Goal: Task Accomplishment & Management: Use online tool/utility

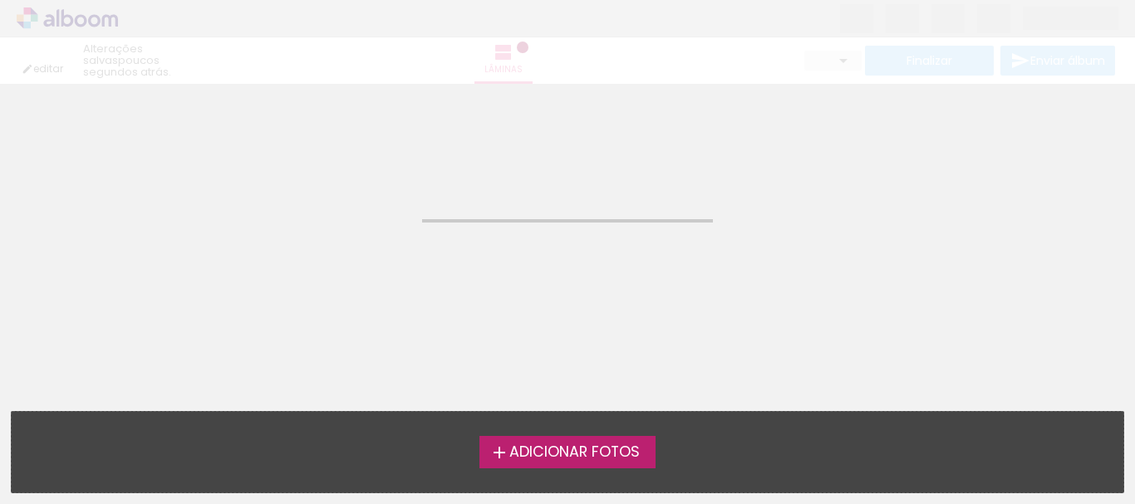
click at [549, 447] on span "Adicionar Fotos" at bounding box center [574, 452] width 130 height 15
click at [0, 0] on input "file" at bounding box center [0, 0] width 0 height 0
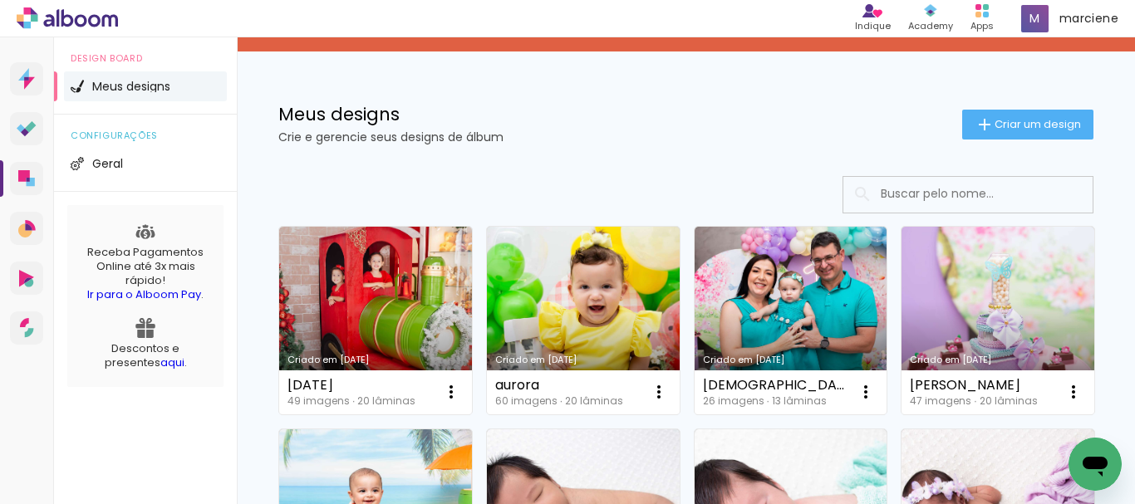
scroll to position [166, 0]
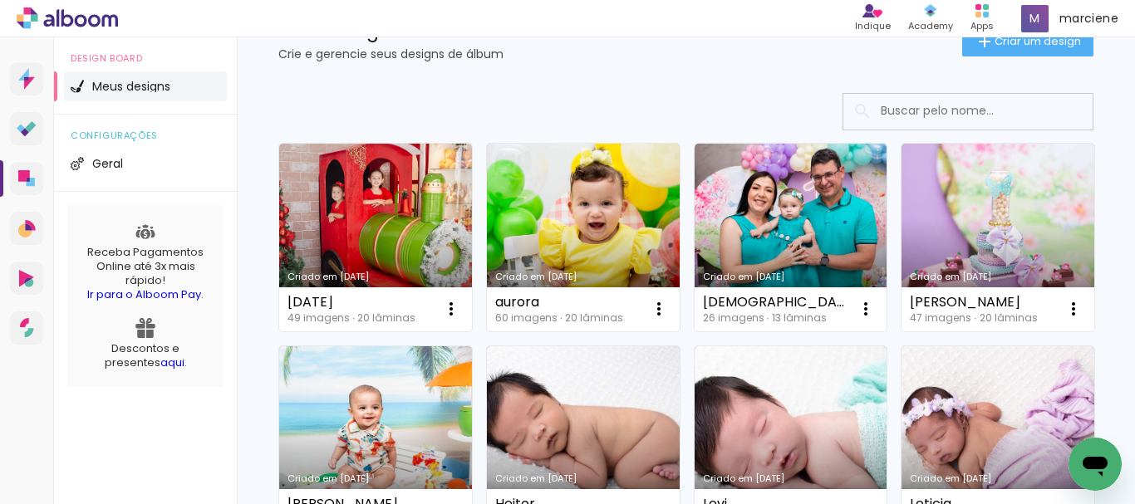
click at [955, 108] on input at bounding box center [990, 111] width 237 height 34
click at [995, 43] on span "Criar um design" at bounding box center [1038, 41] width 86 height 11
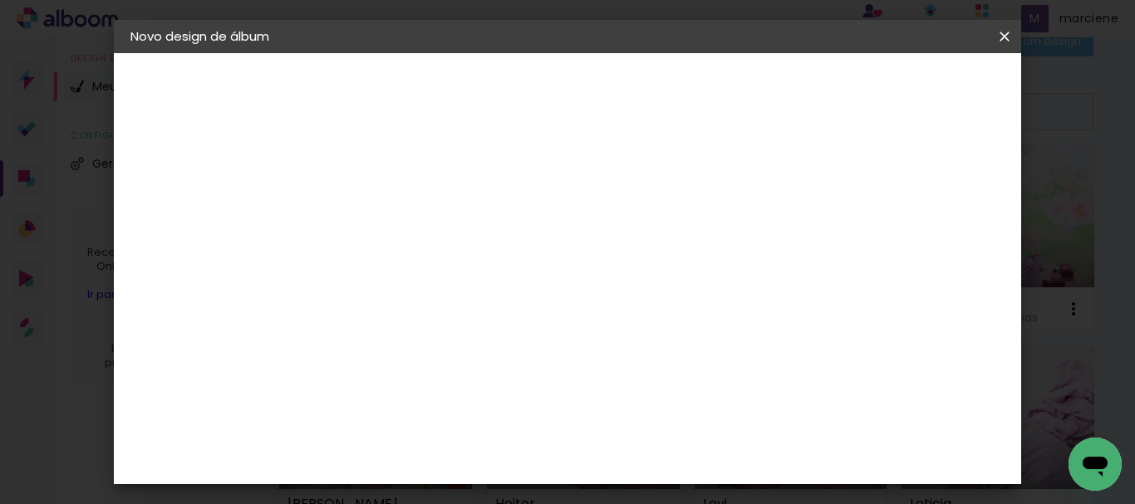
click at [402, 225] on input at bounding box center [402, 223] width 0 height 26
type input "Benjamin"
type paper-input "Benjamin"
click at [0, 0] on slot "Avançar" at bounding box center [0, 0] width 0 height 0
click at [713, 237] on paper-item "Tamanho Livre" at bounding box center [633, 252] width 160 height 37
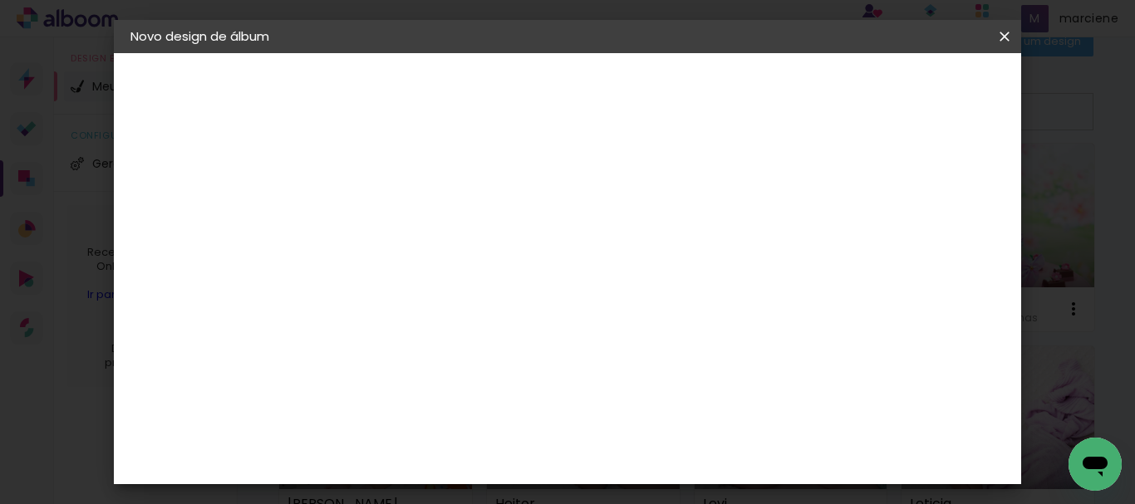
click at [0, 0] on slot "Avançar" at bounding box center [0, 0] width 0 height 0
drag, startPoint x: 366, startPoint y: 266, endPoint x: 316, endPoint y: 252, distance: 51.8
click at [322, 53] on quentale-album-spec "Iniciar design Iniciar design" at bounding box center [568, 53] width 908 height 0
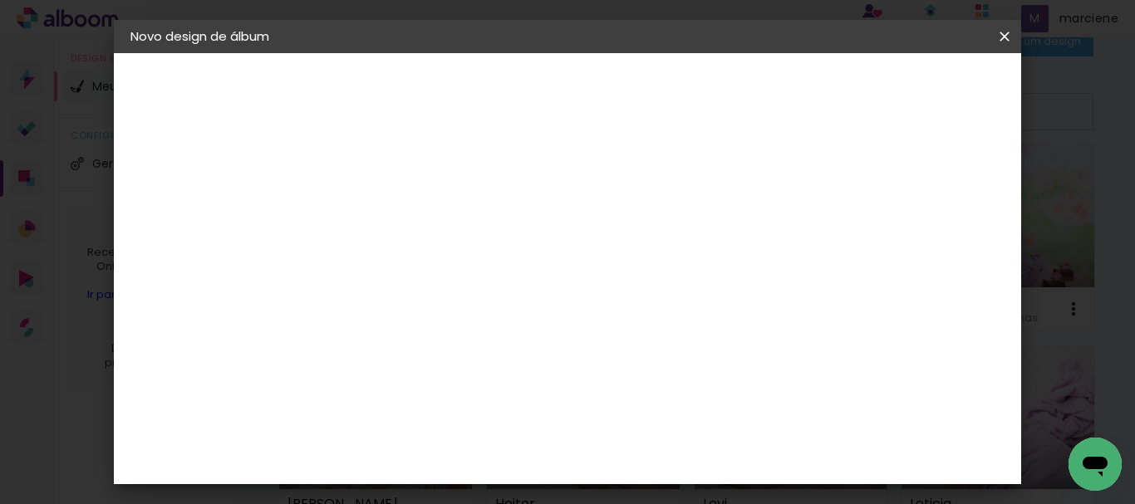
type input "3025"
type paper-input "3025"
drag, startPoint x: 694, startPoint y: 454, endPoint x: 569, endPoint y: 437, distance: 125.7
click at [553, 53] on div "mm Mostrar sangria 30 cm cm cm mm A maioria das encadernadoras sugere 5mm de sa…" at bounding box center [441, 53] width 223 height 0
type input "6"
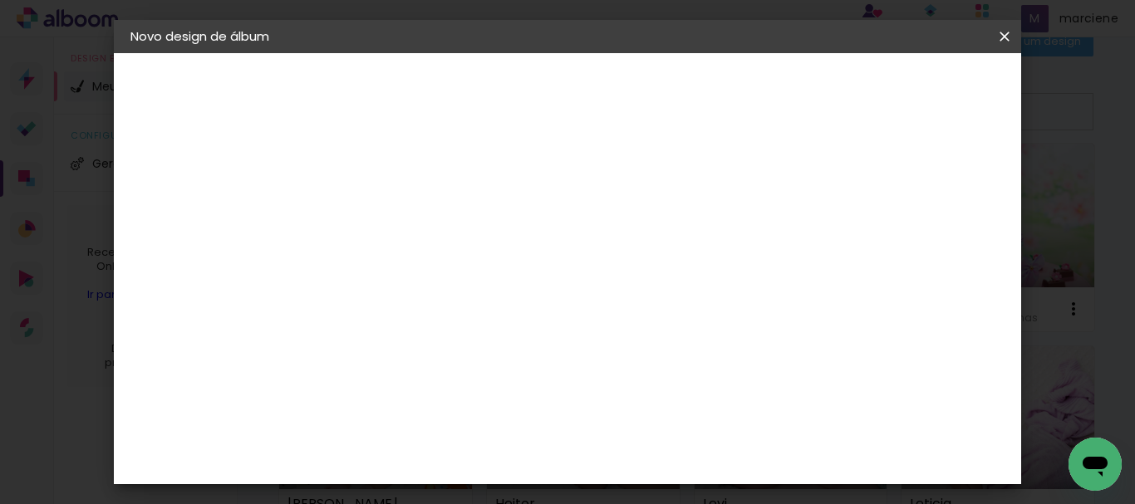
scroll to position [699, 0]
type input "50"
type paper-input "50"
drag, startPoint x: 587, startPoint y: 278, endPoint x: 514, endPoint y: 283, distance: 74.1
click at [514, 53] on div "mm Mostrar sangria 25 cm cm cm mm A maioria das encadernadoras sugere 5mm de sa…" at bounding box center [441, 53] width 223 height 0
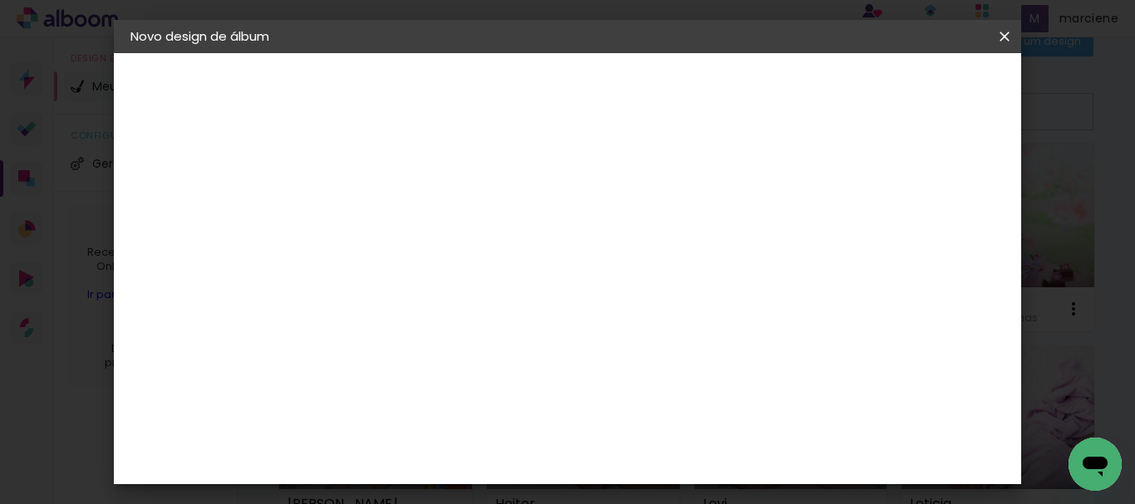
type input "3"
type input "25"
type paper-input "25"
click at [914, 81] on paper-input-container "5 mm" at bounding box center [932, 100] width 66 height 42
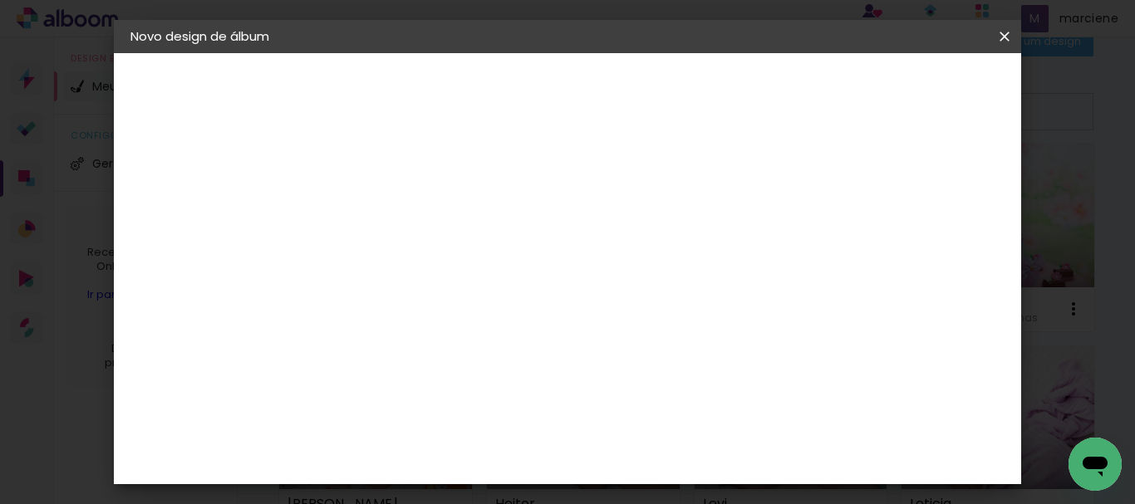
click at [917, 81] on paper-button "Iniciar design" at bounding box center [862, 88] width 109 height 28
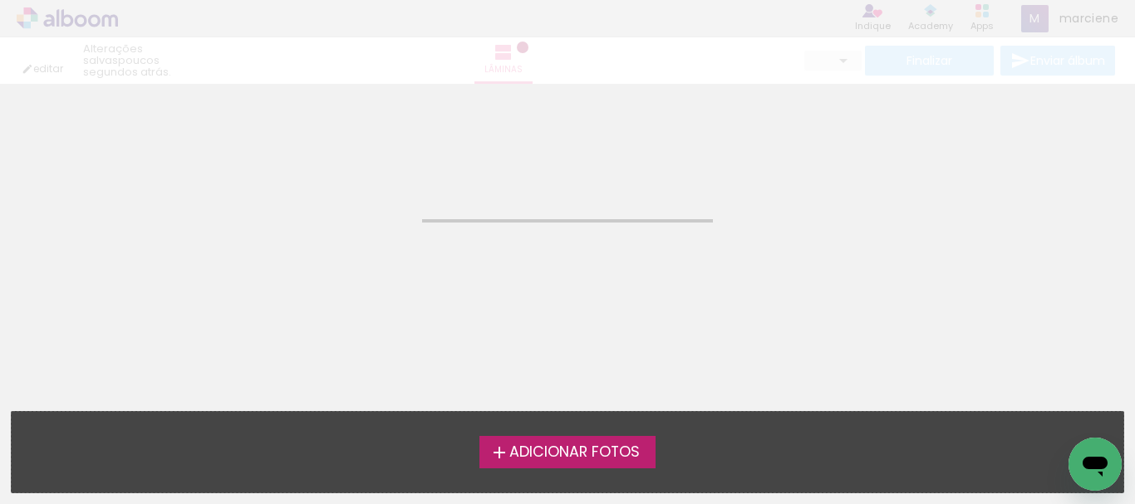
click at [562, 449] on span "Adicionar Fotos" at bounding box center [574, 452] width 130 height 15
click at [0, 0] on input "file" at bounding box center [0, 0] width 0 height 0
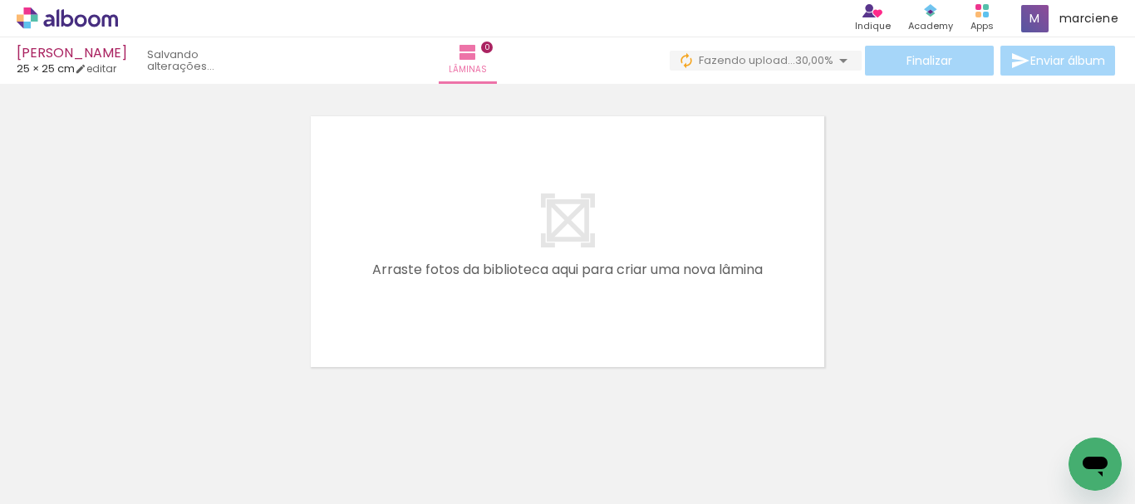
click at [86, 482] on paper-button "Adicionar Fotos" at bounding box center [51, 482] width 81 height 27
click at [0, 0] on input "file" at bounding box center [0, 0] width 0 height 0
click at [581, 263] on quentale-workspace at bounding box center [567, 252] width 1135 height 504
drag, startPoint x: 179, startPoint y: 452, endPoint x: 513, endPoint y: 348, distance: 349.8
click at [609, 233] on quentale-workspace at bounding box center [567, 252] width 1135 height 504
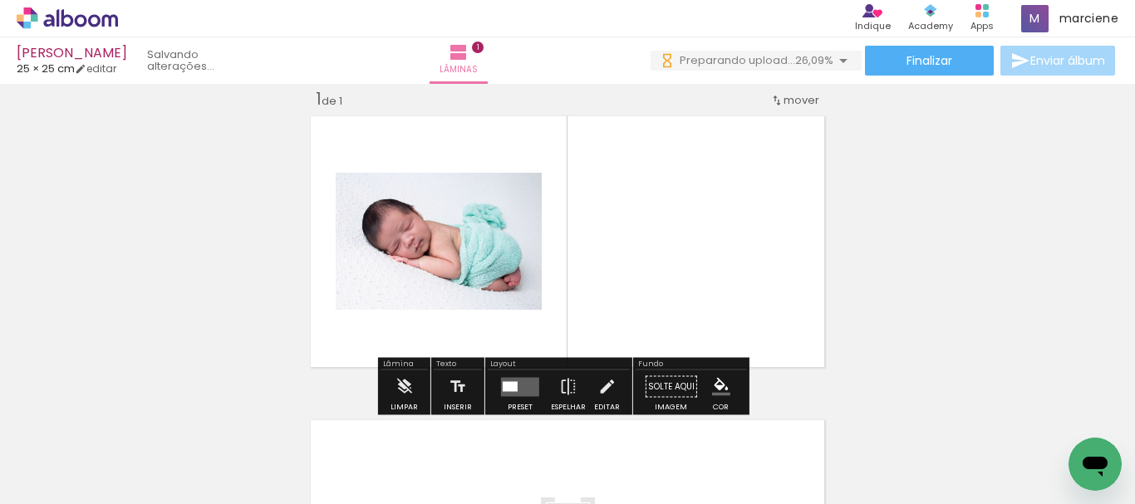
click at [520, 381] on quentale-layouter at bounding box center [520, 386] width 38 height 19
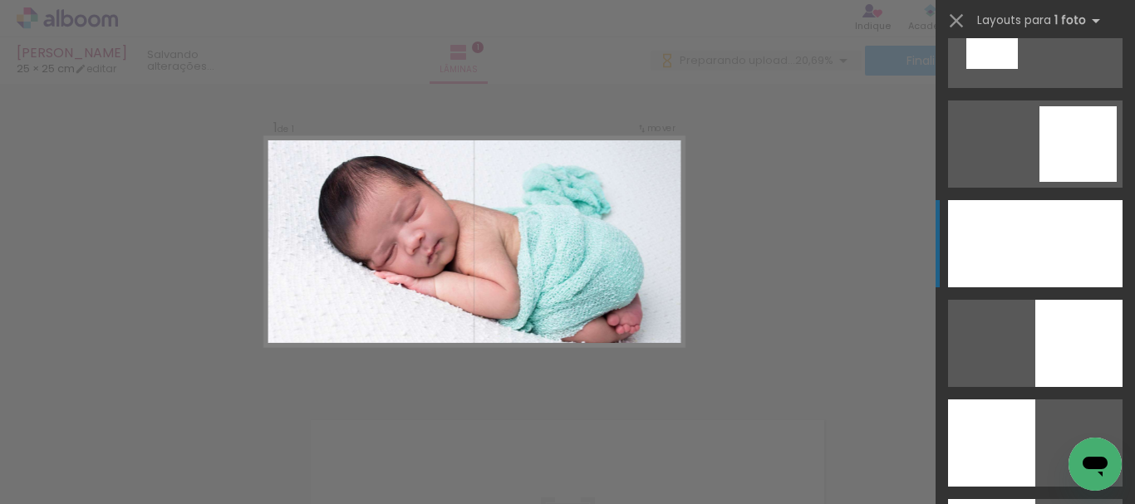
click at [1034, 259] on div at bounding box center [1035, 243] width 174 height 87
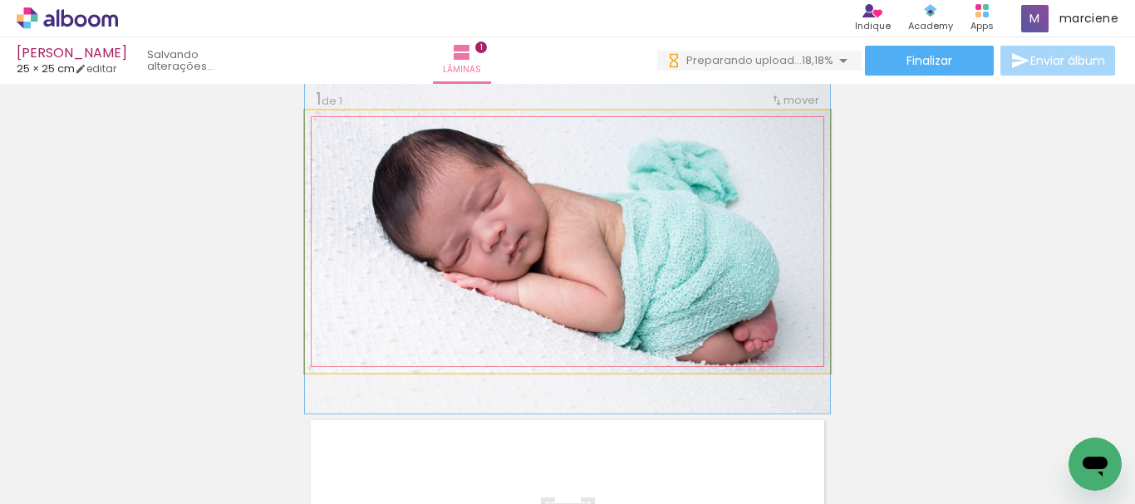
drag, startPoint x: 663, startPoint y: 229, endPoint x: 655, endPoint y: 224, distance: 10.1
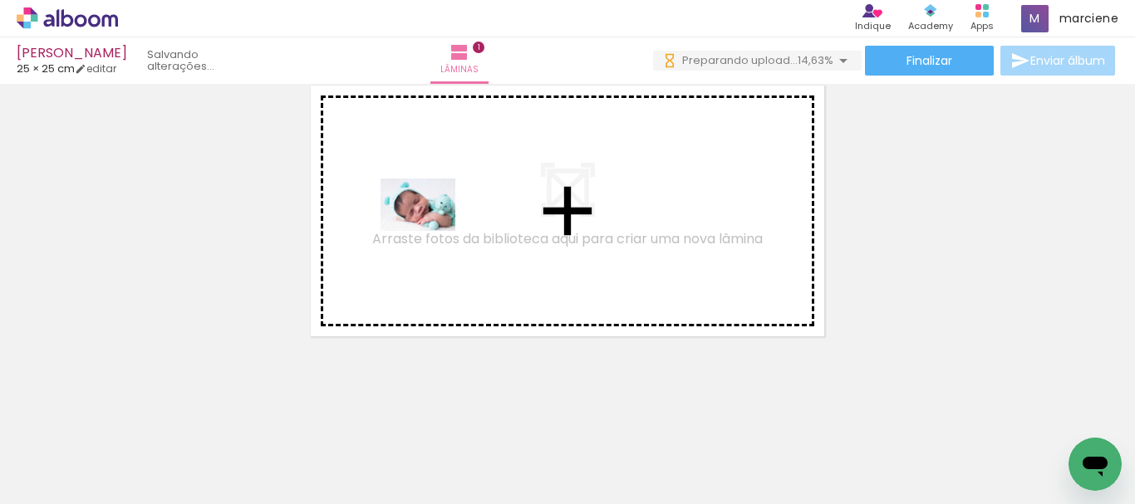
drag, startPoint x: 281, startPoint y: 452, endPoint x: 430, endPoint y: 229, distance: 268.9
click at [430, 229] on quentale-workspace at bounding box center [567, 252] width 1135 height 504
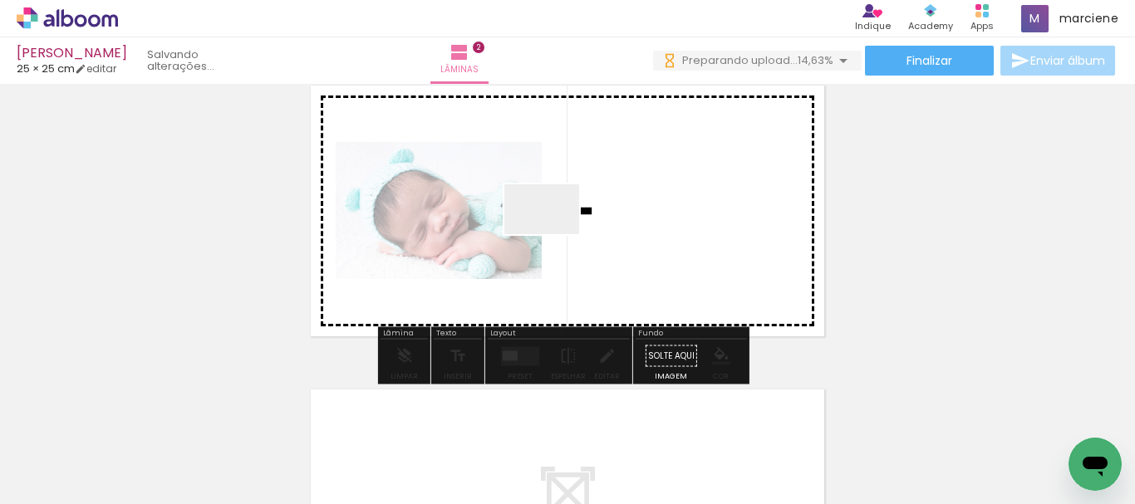
click at [554, 234] on quentale-workspace at bounding box center [567, 252] width 1135 height 504
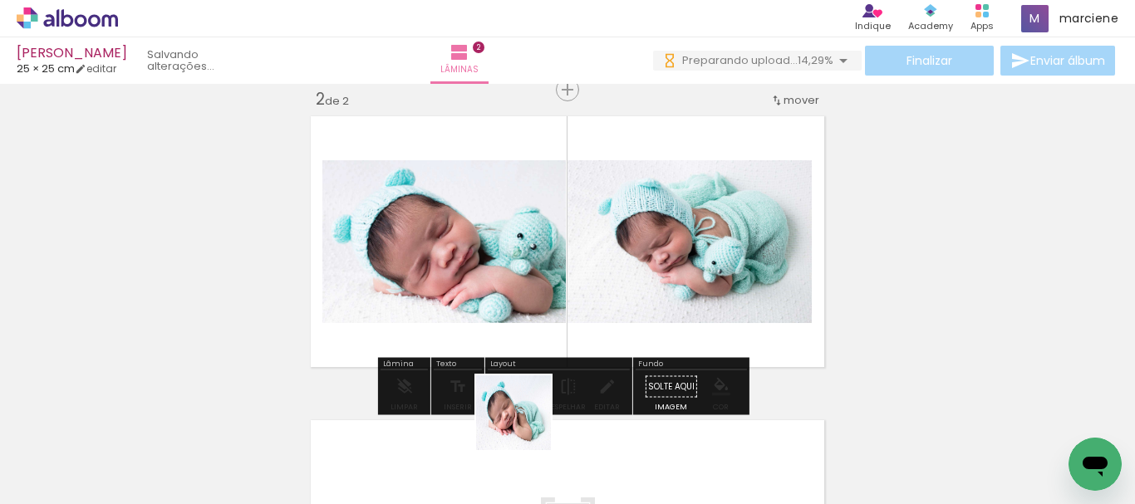
drag, startPoint x: 518, startPoint y: 461, endPoint x: 555, endPoint y: 317, distance: 148.5
click at [555, 317] on quentale-workspace at bounding box center [567, 252] width 1135 height 504
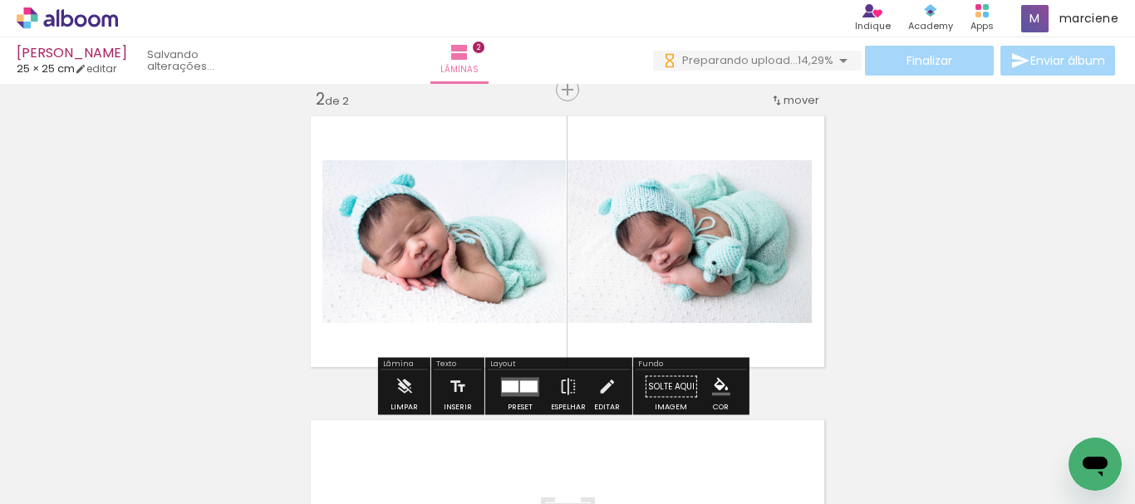
drag, startPoint x: 466, startPoint y: 455, endPoint x: 716, endPoint y: 257, distance: 318.8
click at [567, 289] on quentale-workspace at bounding box center [567, 252] width 1135 height 504
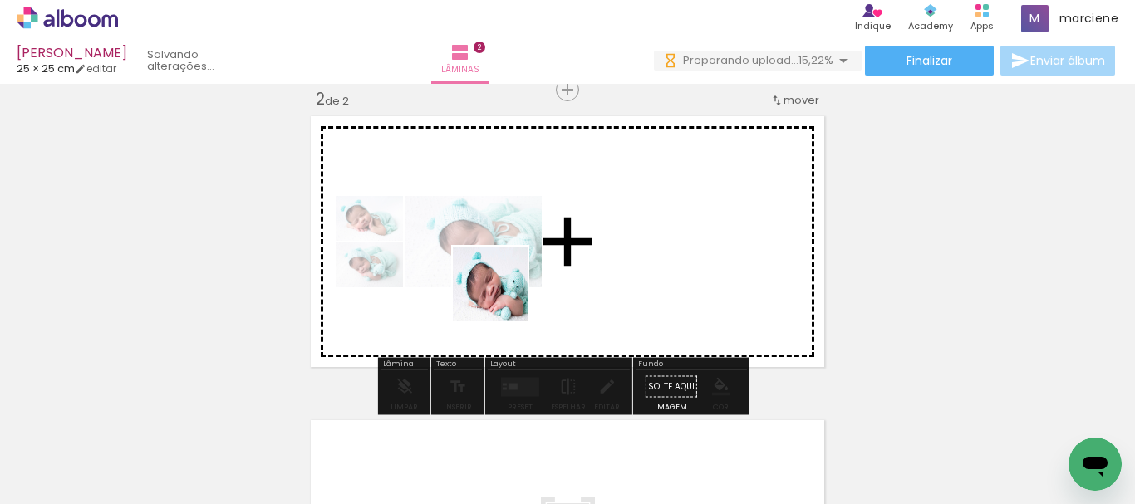
drag, startPoint x: 278, startPoint y: 457, endPoint x: 516, endPoint y: 419, distance: 241.5
click at [530, 281] on quentale-workspace at bounding box center [567, 252] width 1135 height 504
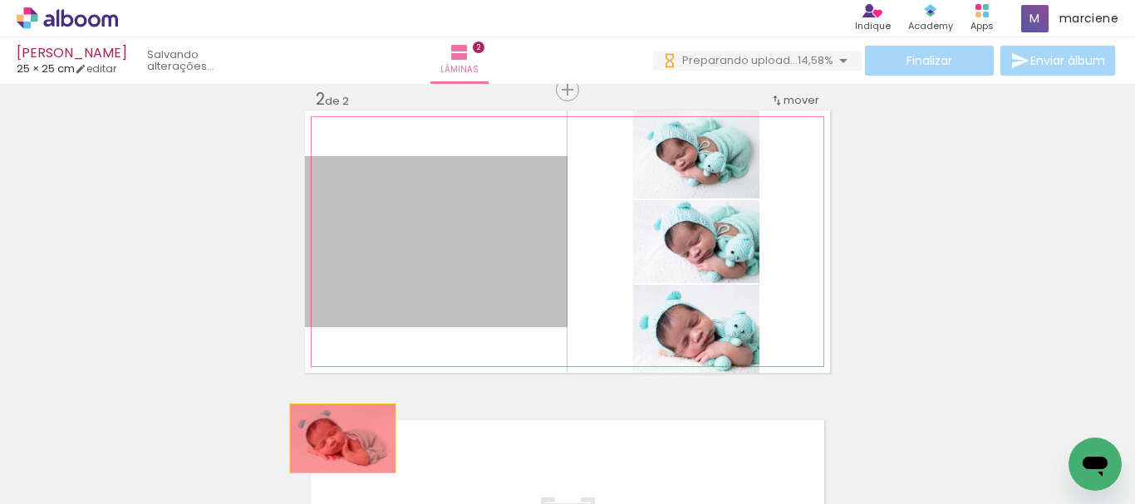
drag, startPoint x: 459, startPoint y: 263, endPoint x: 337, endPoint y: 439, distance: 214.2
click at [337, 439] on quentale-workspace at bounding box center [567, 252] width 1135 height 504
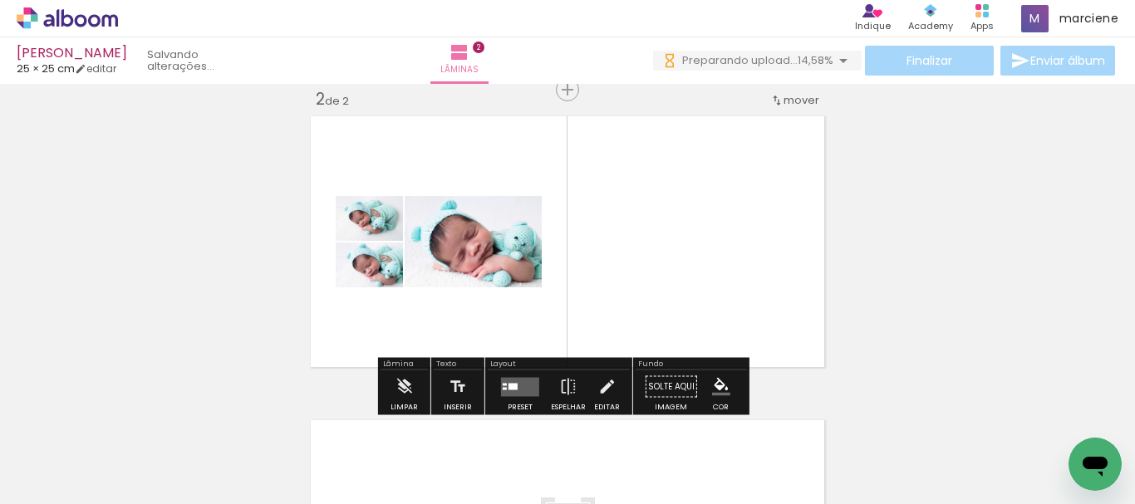
click at [514, 390] on quentale-layouter at bounding box center [520, 386] width 38 height 19
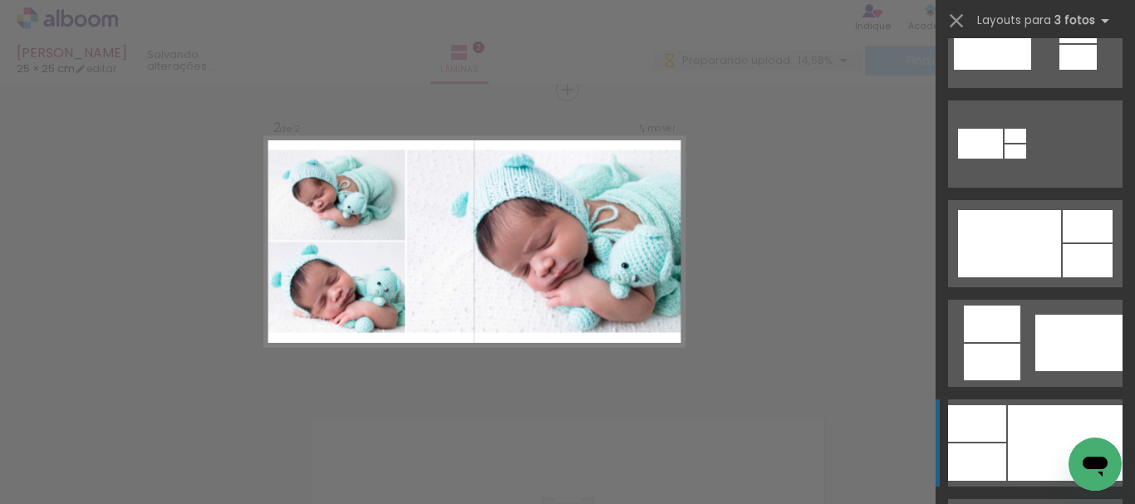
click at [994, 421] on div at bounding box center [977, 423] width 58 height 37
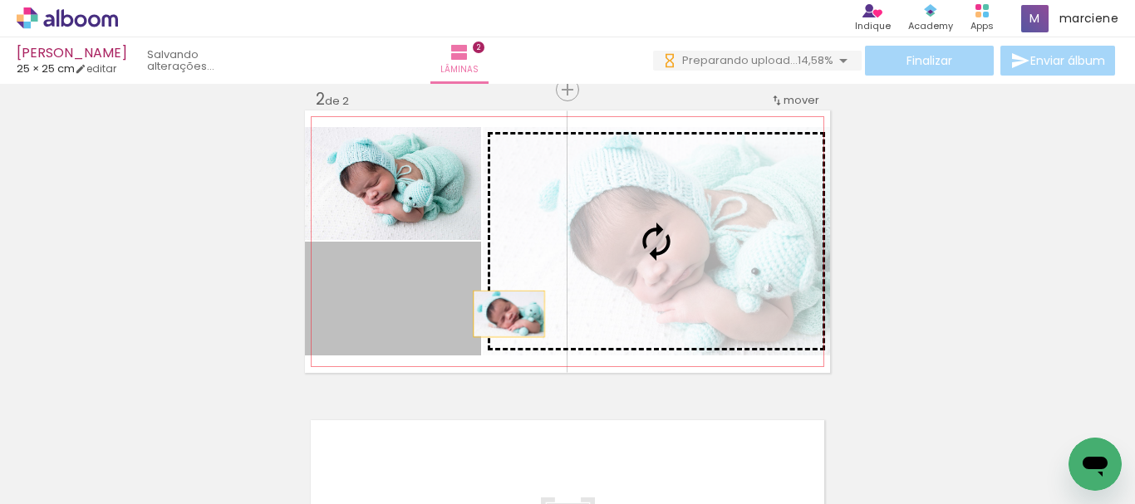
drag, startPoint x: 430, startPoint y: 331, endPoint x: 641, endPoint y: 287, distance: 214.6
click at [0, 0] on slot at bounding box center [0, 0] width 0 height 0
